Goal: Navigation & Orientation: Find specific page/section

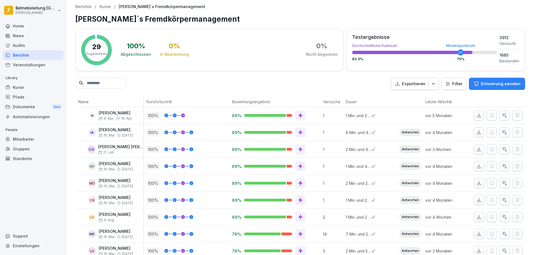
click at [36, 48] on div "Audits" at bounding box center [33, 46] width 61 height 10
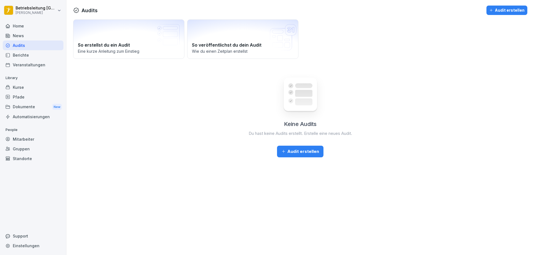
click at [40, 31] on div "Home" at bounding box center [33, 26] width 61 height 10
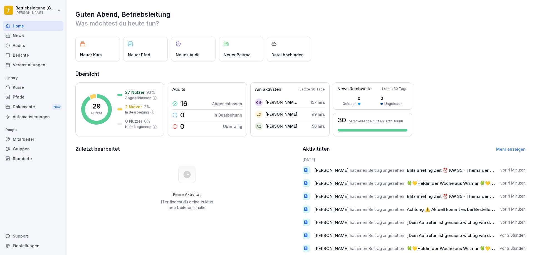
click at [39, 37] on div "News" at bounding box center [33, 36] width 61 height 10
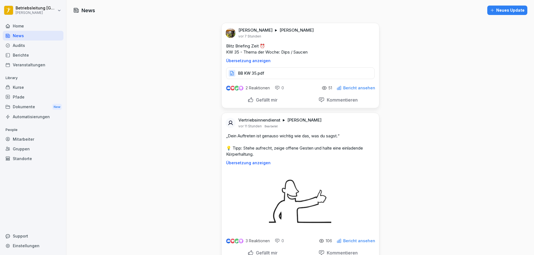
click at [41, 29] on div "Home" at bounding box center [33, 26] width 61 height 10
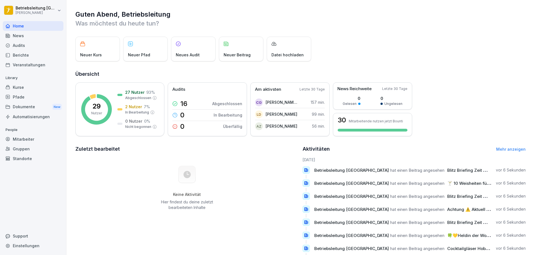
click at [20, 34] on div "News" at bounding box center [33, 36] width 61 height 10
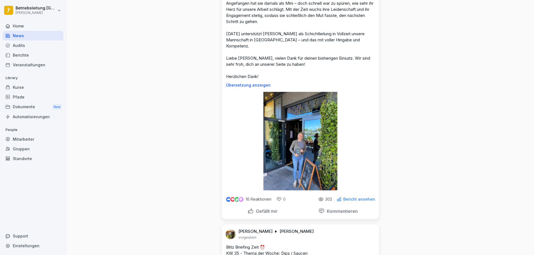
scroll to position [445, 0]
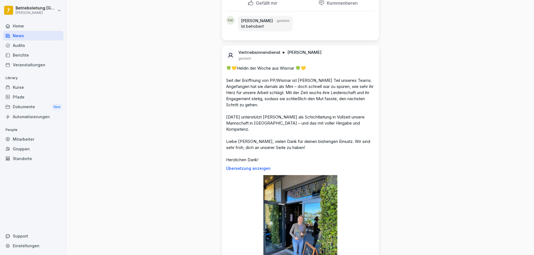
click at [298, 201] on img at bounding box center [300, 224] width 74 height 99
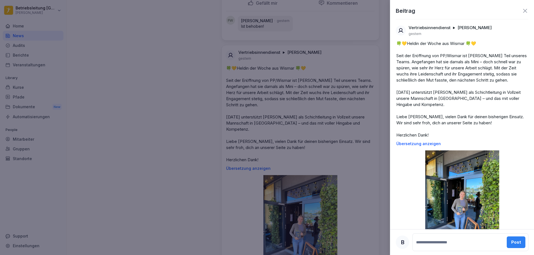
click at [209, 143] on div at bounding box center [267, 127] width 534 height 255
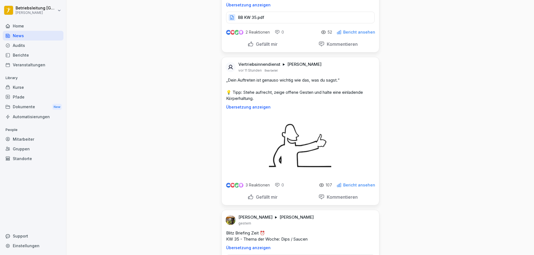
scroll to position [0, 0]
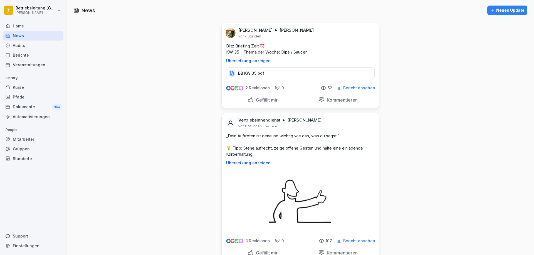
click at [31, 44] on div "Audits" at bounding box center [33, 46] width 61 height 10
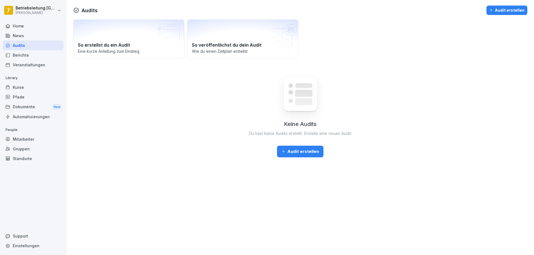
click at [26, 58] on div "Berichte" at bounding box center [33, 55] width 61 height 10
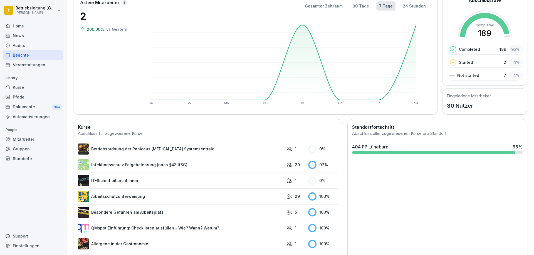
scroll to position [56, 0]
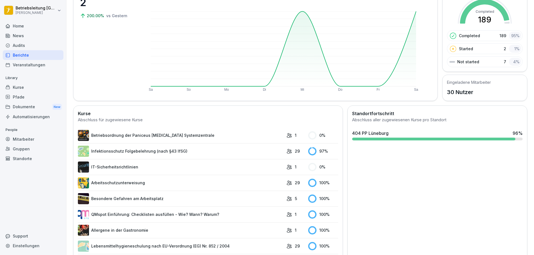
click at [136, 138] on link "Betriebsordnung der Paniceus Gastro Systemzentrale" at bounding box center [181, 135] width 206 height 11
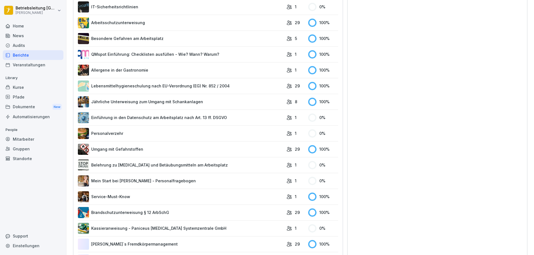
scroll to position [242, 0]
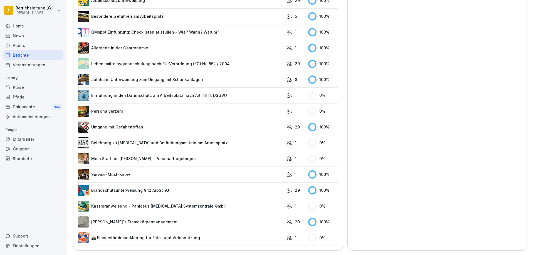
click at [178, 204] on link "Kassieranweisung - Paniceus Gastro Systemzentrale GmbH" at bounding box center [181, 206] width 206 height 11
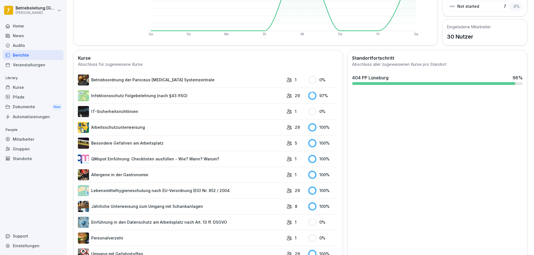
scroll to position [242, 0]
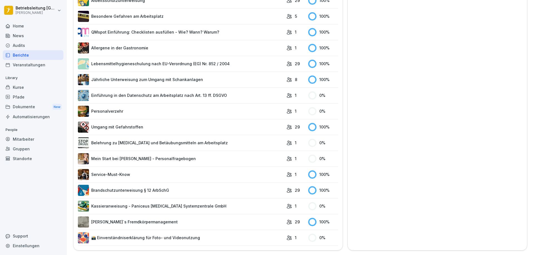
click at [134, 233] on link "📸 Einverständniserklärung für Foto- und Videonutzung" at bounding box center [181, 238] width 206 height 11
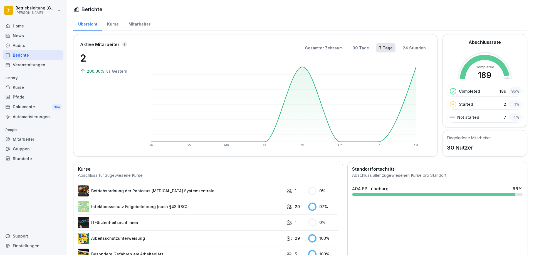
click at [34, 67] on div "Veranstaltungen" at bounding box center [33, 65] width 61 height 10
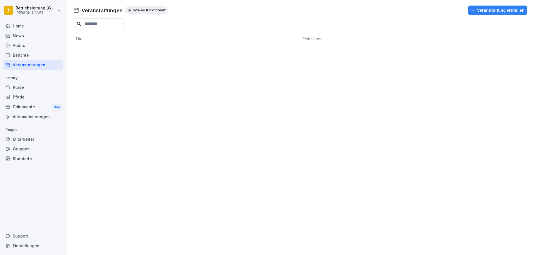
click at [35, 46] on div "Audits" at bounding box center [33, 46] width 61 height 10
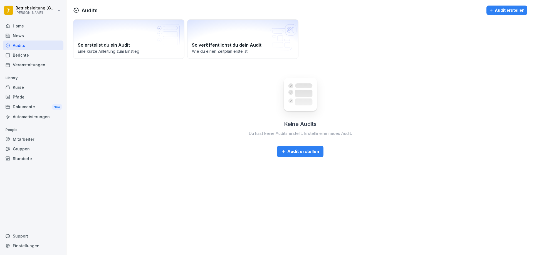
click at [33, 57] on div "Berichte" at bounding box center [33, 55] width 61 height 10
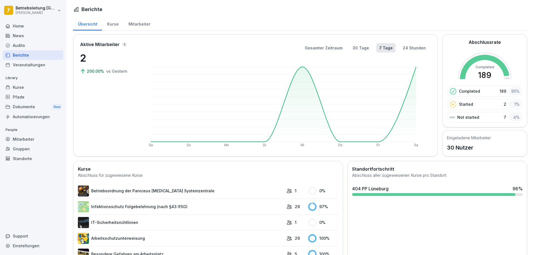
click at [138, 28] on div "Mitarbeiter" at bounding box center [139, 23] width 32 height 14
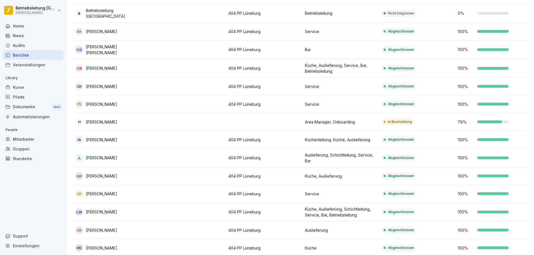
scroll to position [139, 0]
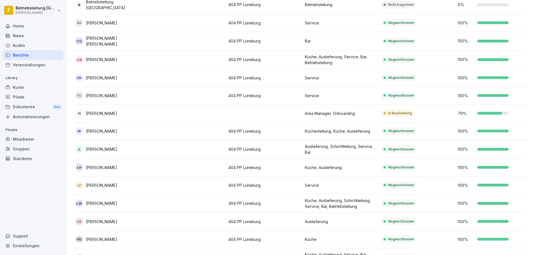
click at [122, 110] on div "H Heyo Janßen" at bounding box center [111, 114] width 72 height 8
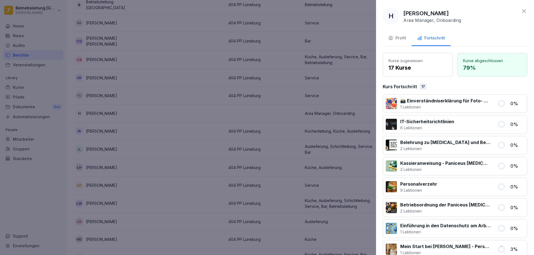
click at [395, 39] on div "Profil" at bounding box center [397, 38] width 18 height 6
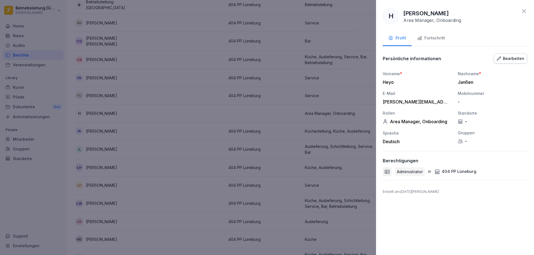
click at [526, 12] on icon at bounding box center [523, 11] width 7 height 7
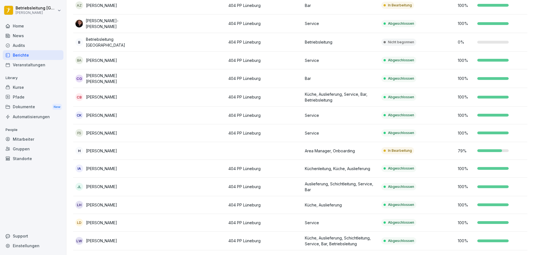
scroll to position [56, 0]
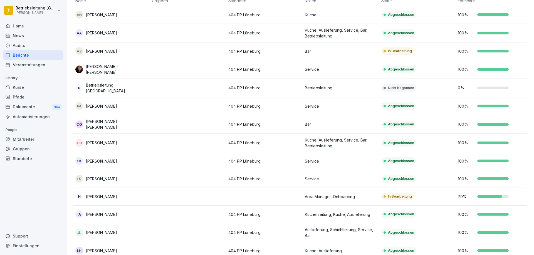
click at [33, 141] on div "Mitarbeiter" at bounding box center [33, 140] width 61 height 10
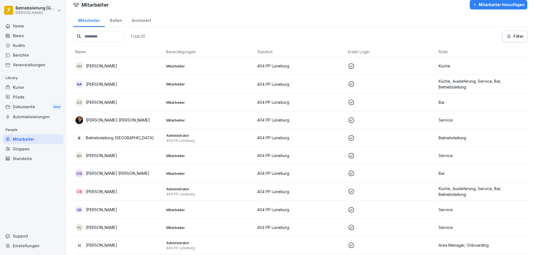
click at [350, 87] on icon at bounding box center [351, 84] width 7 height 7
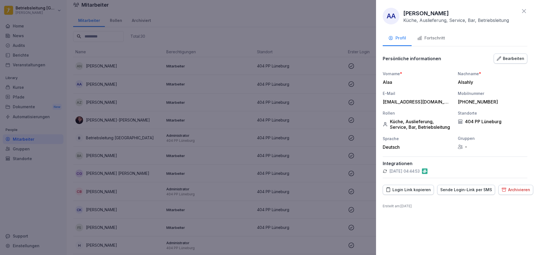
click at [350, 87] on div at bounding box center [267, 127] width 534 height 255
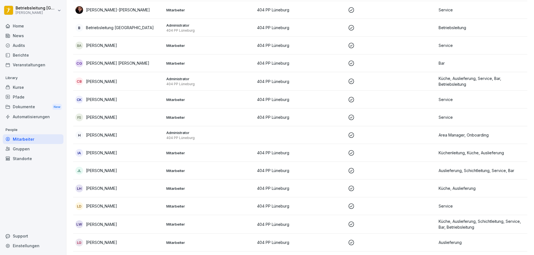
scroll to position [117, 0]
click at [362, 130] on td at bounding box center [391, 135] width 91 height 18
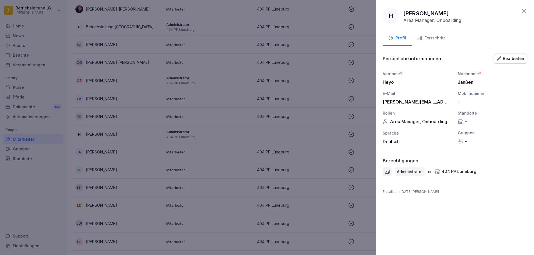
click at [343, 83] on div at bounding box center [267, 127] width 534 height 255
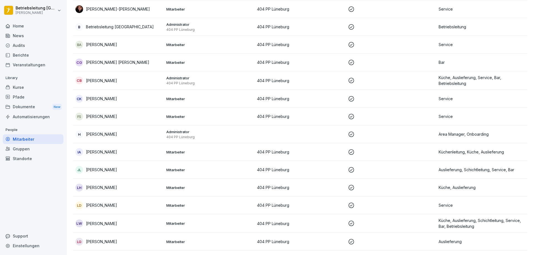
click at [34, 24] on div "Home" at bounding box center [33, 26] width 61 height 10
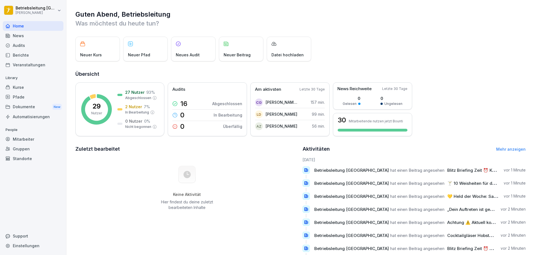
click at [36, 41] on div "Audits" at bounding box center [33, 46] width 61 height 10
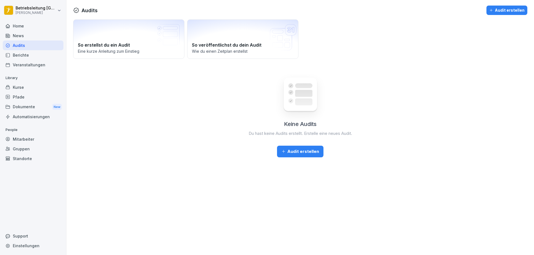
click at [35, 59] on div "Berichte" at bounding box center [33, 55] width 61 height 10
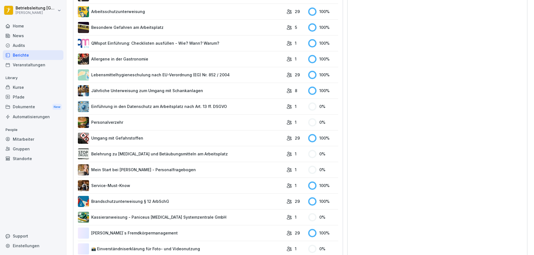
scroll to position [242, 0]
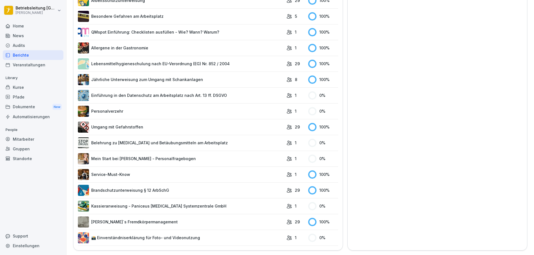
click at [155, 235] on link "📸 Einverständniserklärung für Foto- und Videonutzung" at bounding box center [181, 238] width 206 height 11
click at [192, 202] on link "Kassieranweisung - Paniceus Gastro Systemzentrale GmbH" at bounding box center [181, 206] width 206 height 11
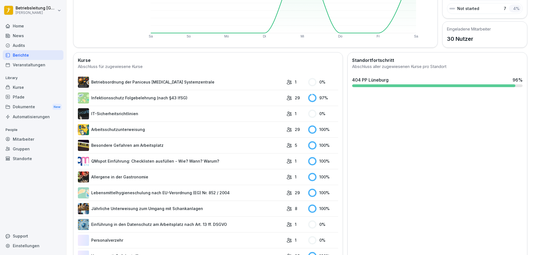
scroll to position [111, 0]
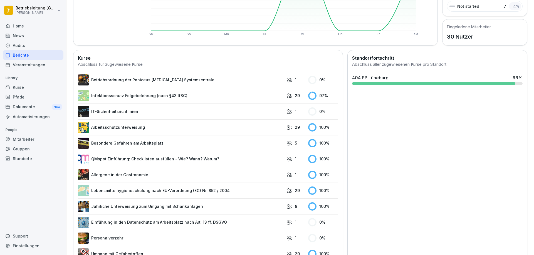
click at [202, 110] on link "IT-Sicherheitsrichtlinien" at bounding box center [181, 111] width 206 height 11
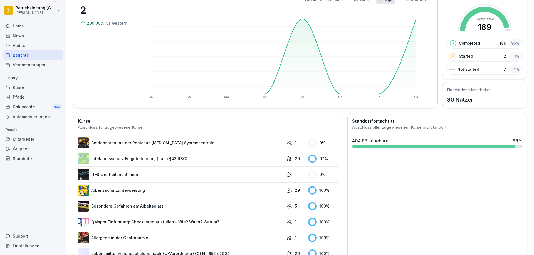
scroll to position [56, 0]
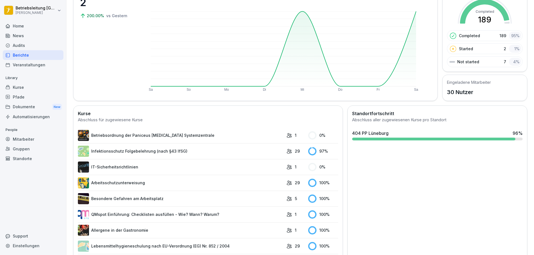
click at [202, 142] on td "Betriebsordnung der Paniceus Gastro Systemzentrale" at bounding box center [181, 136] width 206 height 16
click at [202, 139] on link "Betriebsordnung der Paniceus Gastro Systemzentrale" at bounding box center [181, 135] width 206 height 11
